Goal: Book appointment/travel/reservation

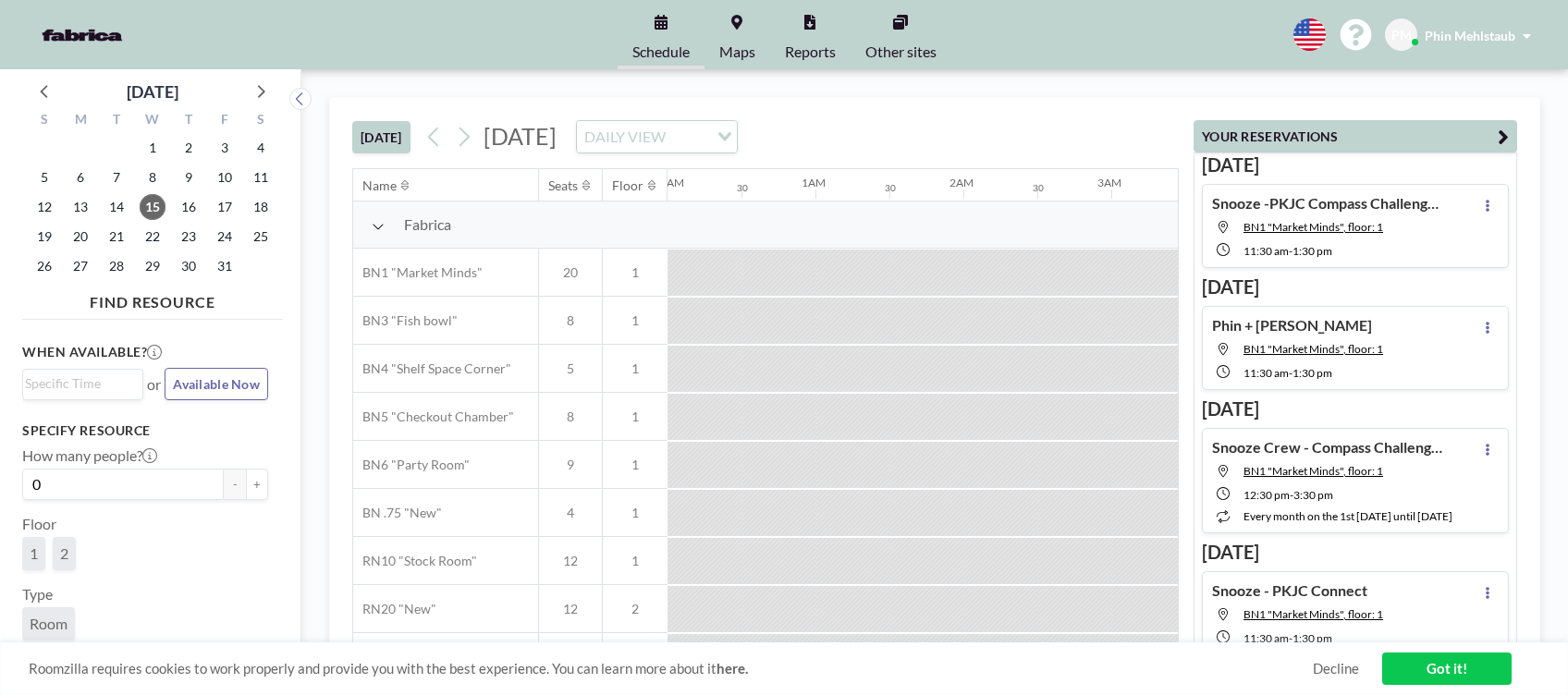
scroll to position [0, 2145]
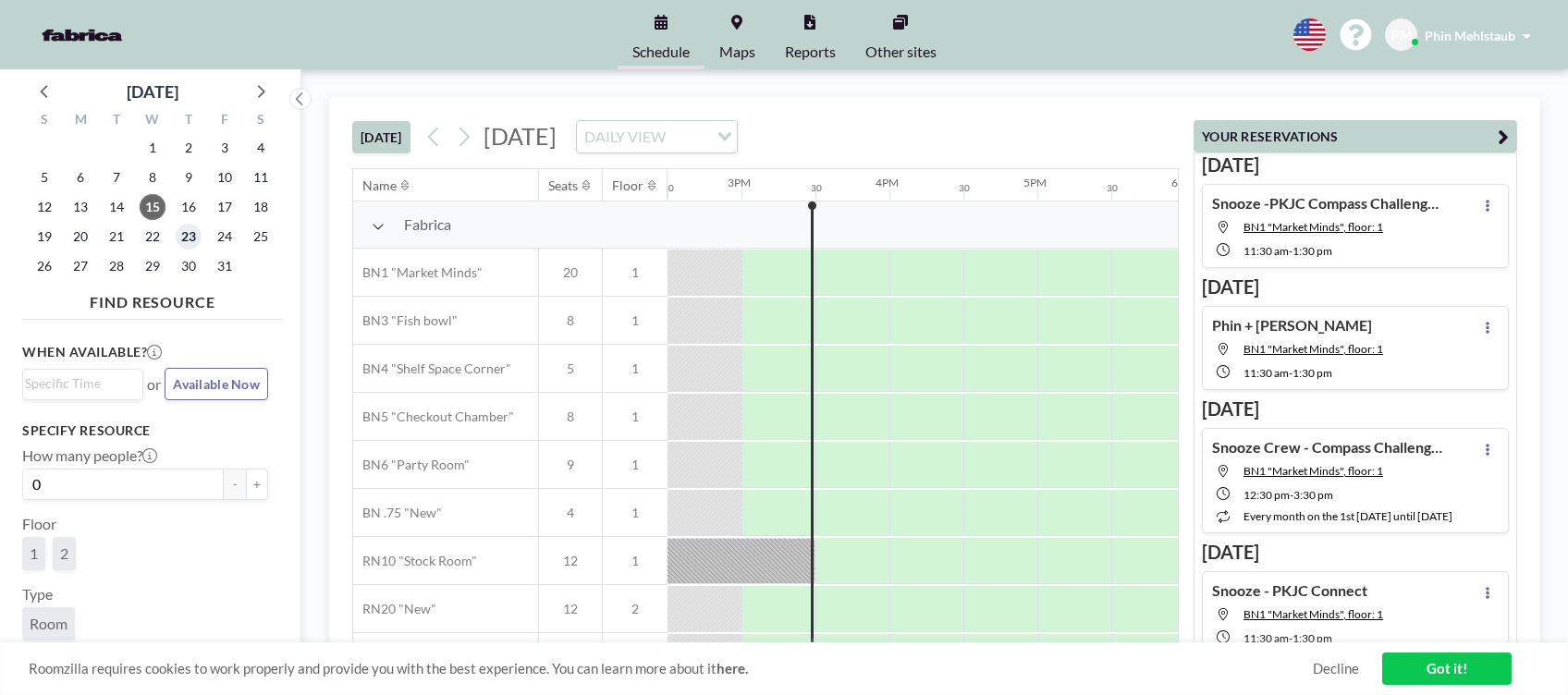
click at [185, 244] on span "23" at bounding box center [189, 236] width 26 height 26
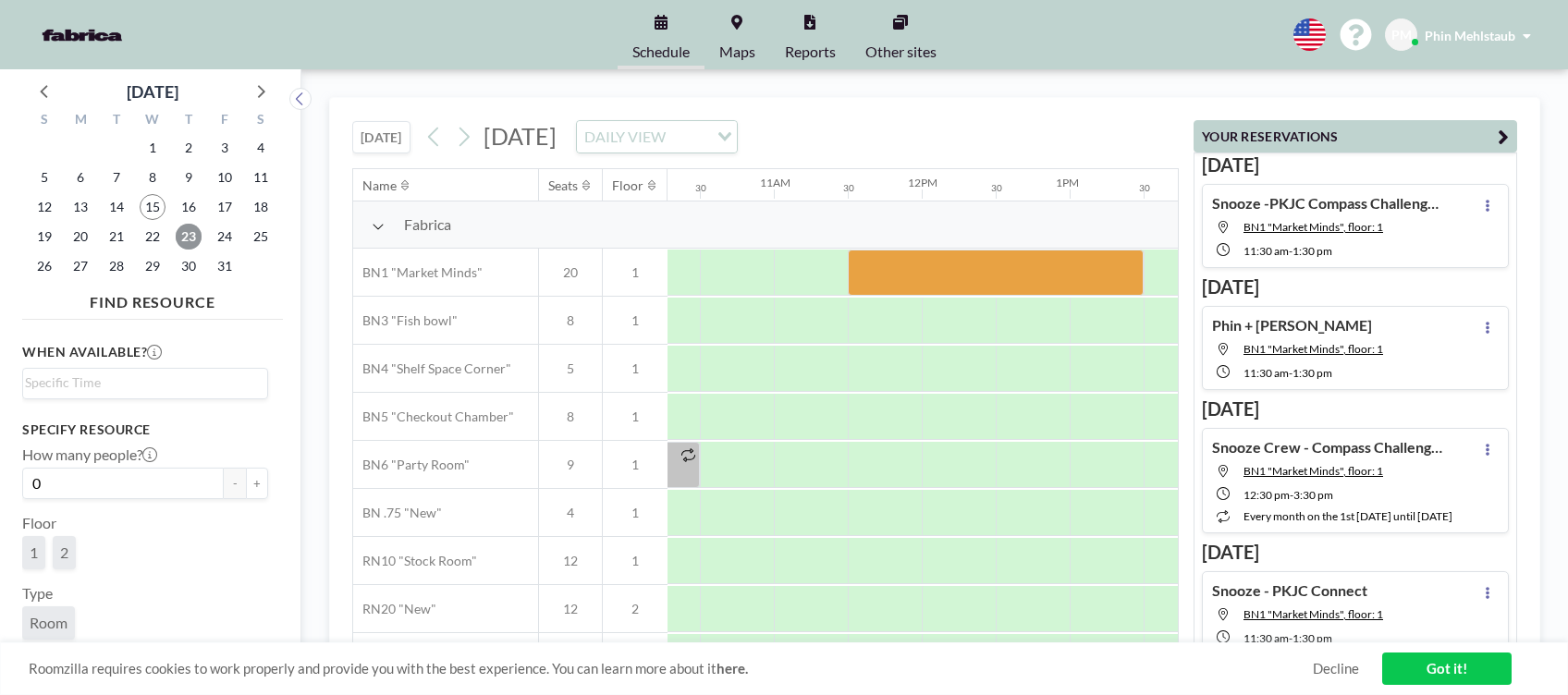
scroll to position [0, 1610]
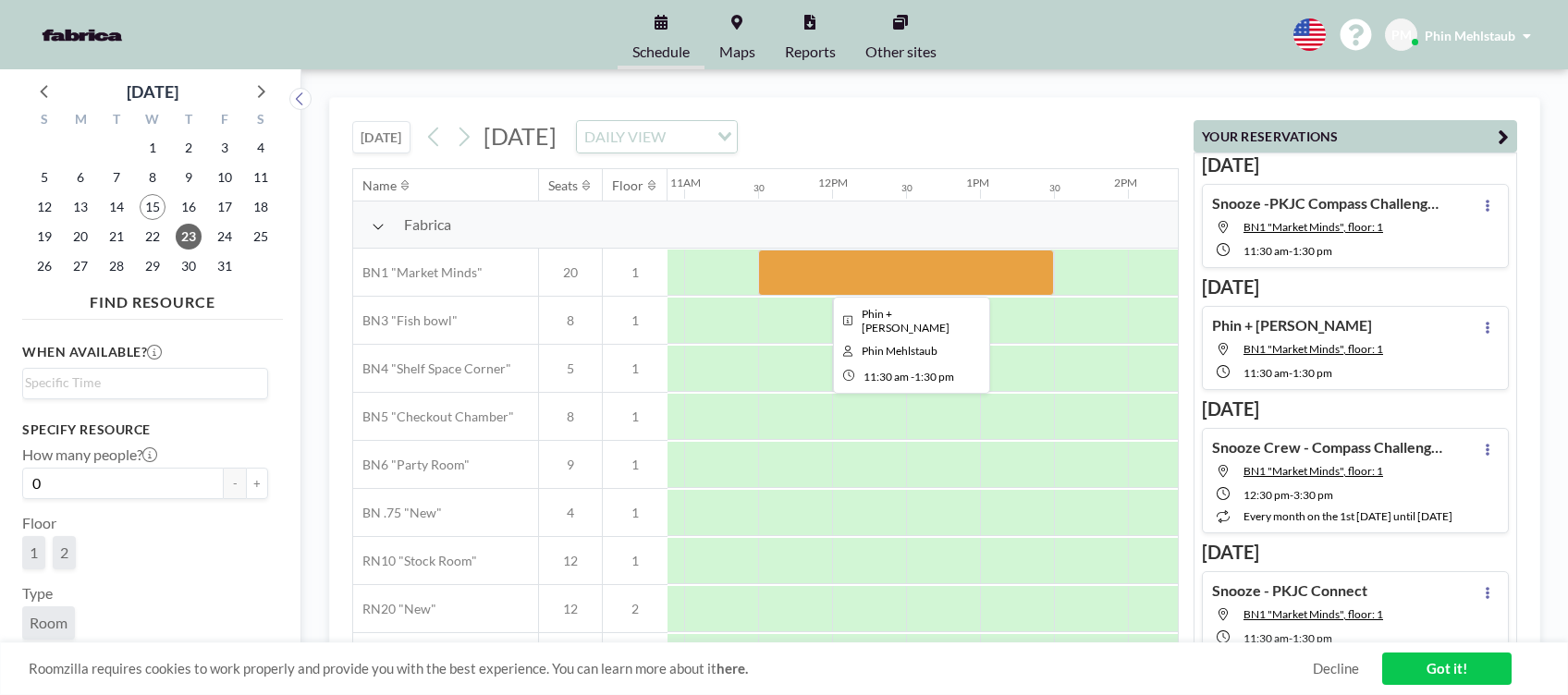
click at [909, 256] on div at bounding box center [905, 272] width 296 height 46
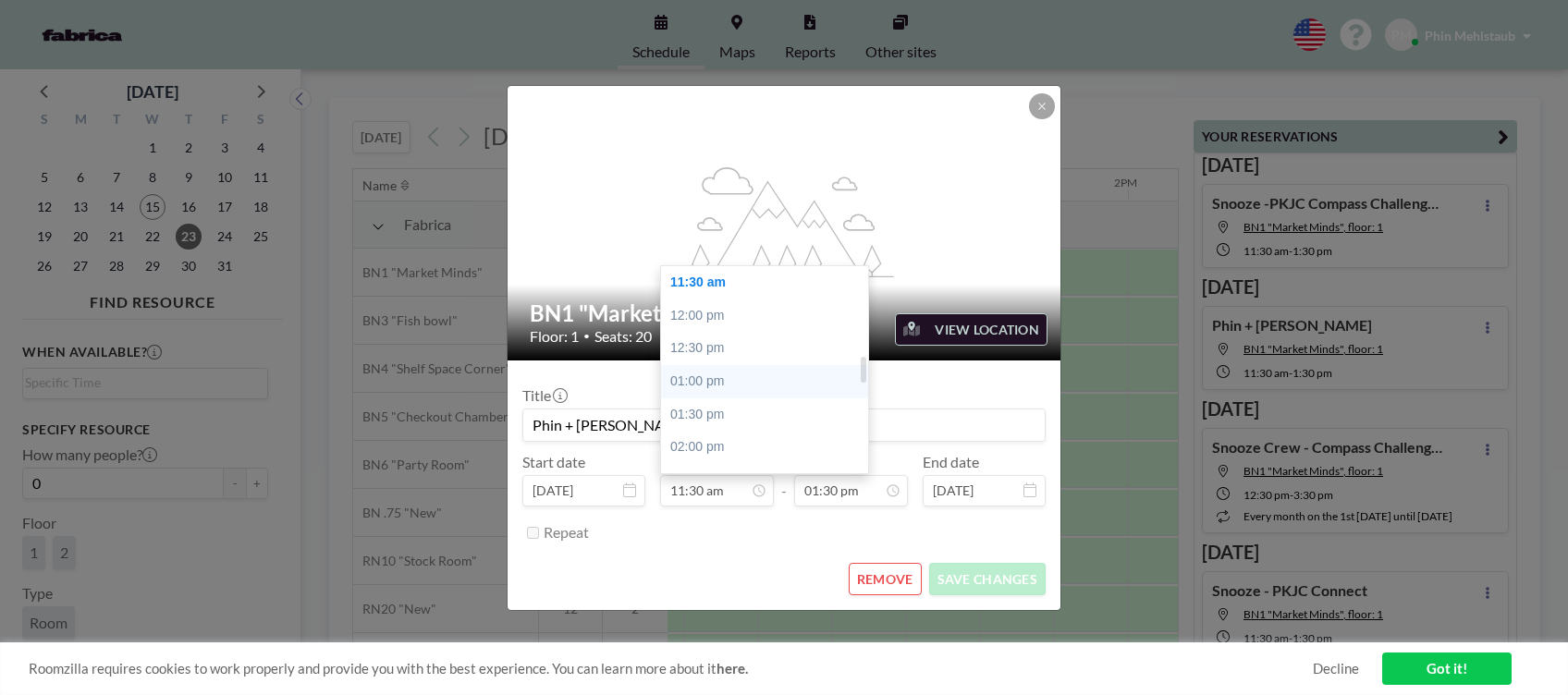
scroll to position [633, 0]
click at [735, 343] on div "10:30 am" at bounding box center [770, 340] width 219 height 34
type input "10:30 am"
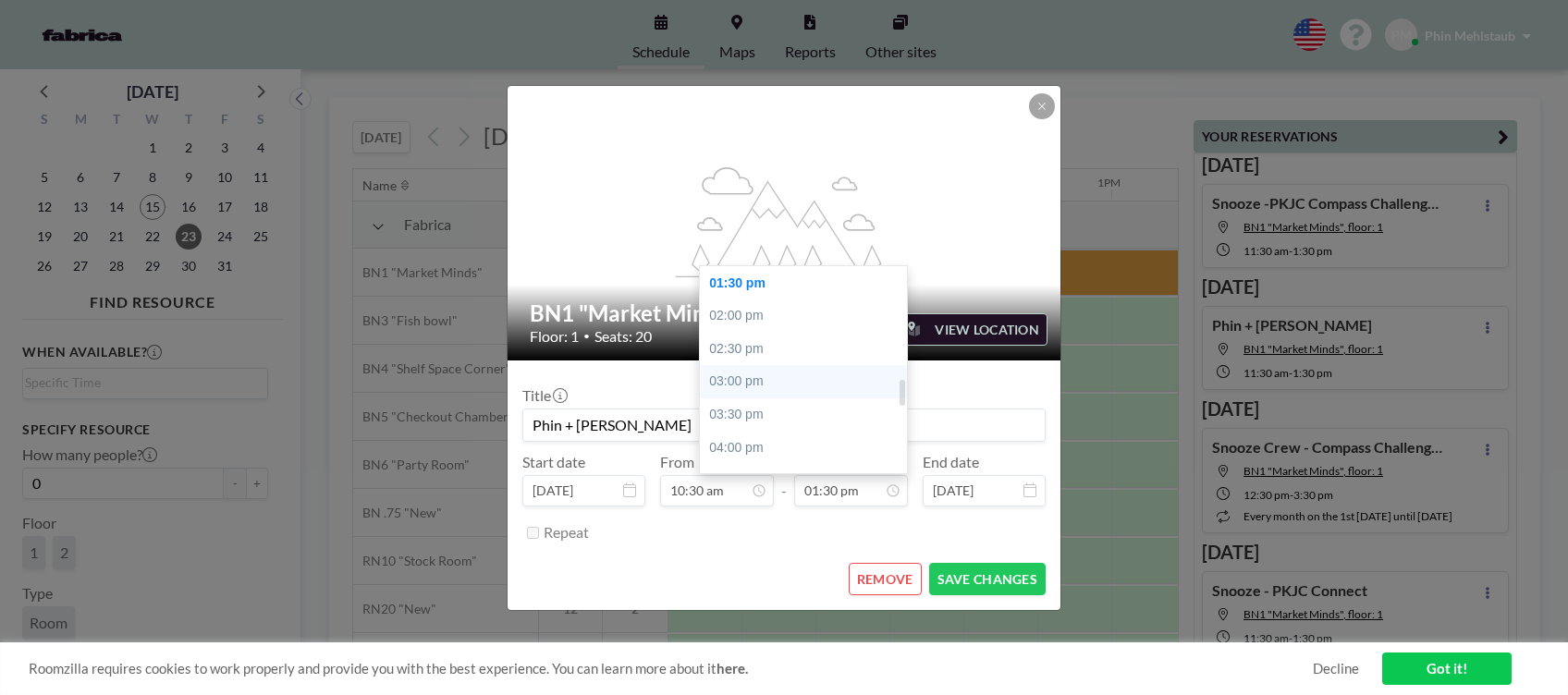
scroll to position [764, 0]
click at [759, 326] on div "12:30 pm" at bounding box center [809, 340] width 219 height 34
type input "12:30 pm"
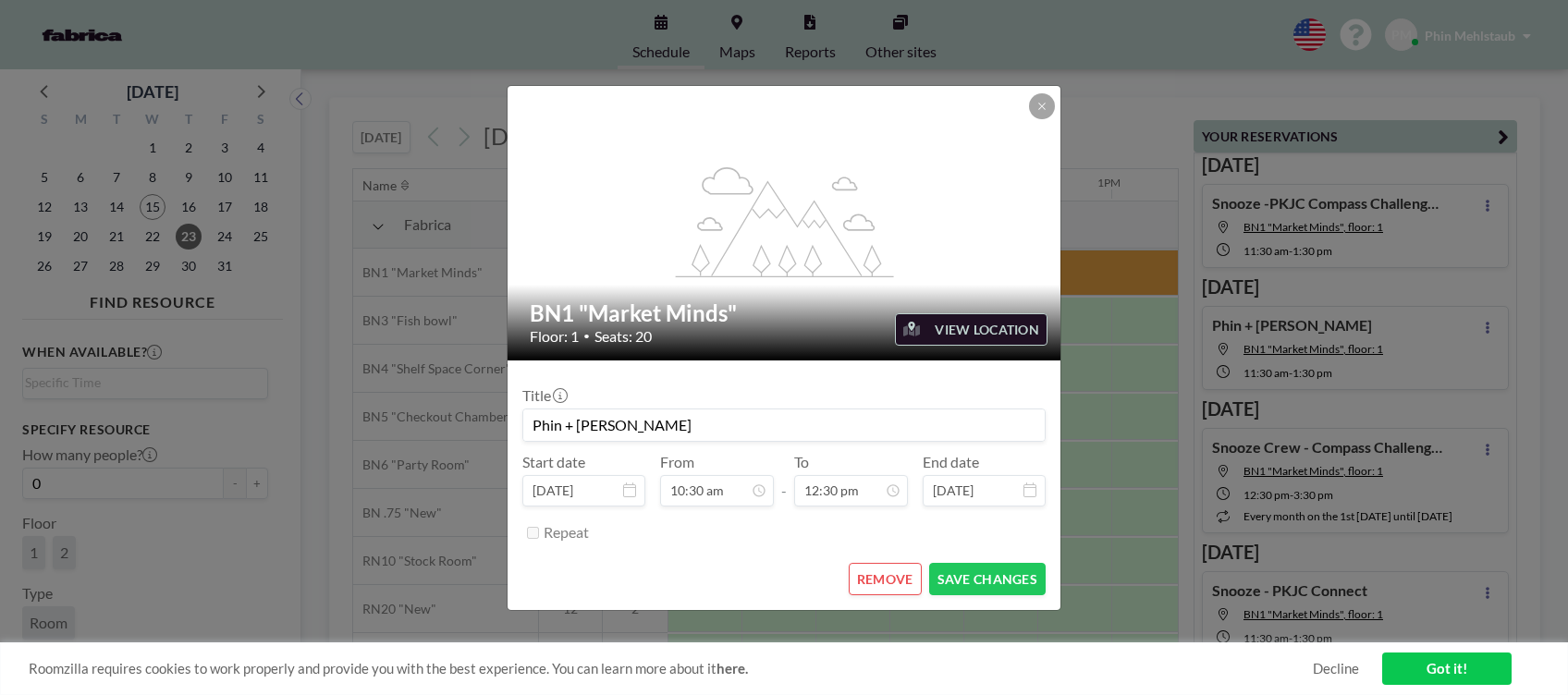
scroll to position [821, 0]
click at [991, 589] on button "SAVE CHANGES" at bounding box center [987, 578] width 117 height 33
